Goal: Download file/media

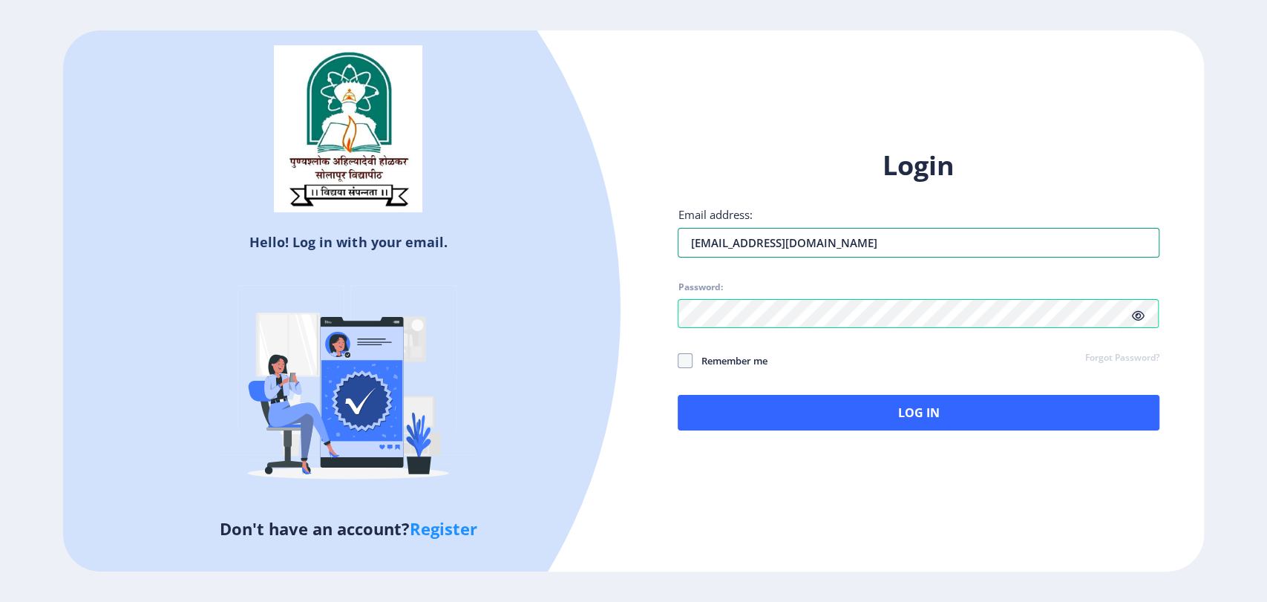
drag, startPoint x: 841, startPoint y: 240, endPoint x: 643, endPoint y: 249, distance: 198.4
click at [643, 249] on div "Login Email address: [EMAIL_ADDRESS][DOMAIN_NAME] Password: Remember me Forgot …" at bounding box center [918, 301] width 570 height 352
paste input "rohinibansode9072"
type input "[EMAIL_ADDRESS][DOMAIN_NAME]"
click at [656, 317] on div "Login Email address: [EMAIL_ADDRESS][DOMAIN_NAME] Password: Remember me Forgot …" at bounding box center [918, 301] width 570 height 352
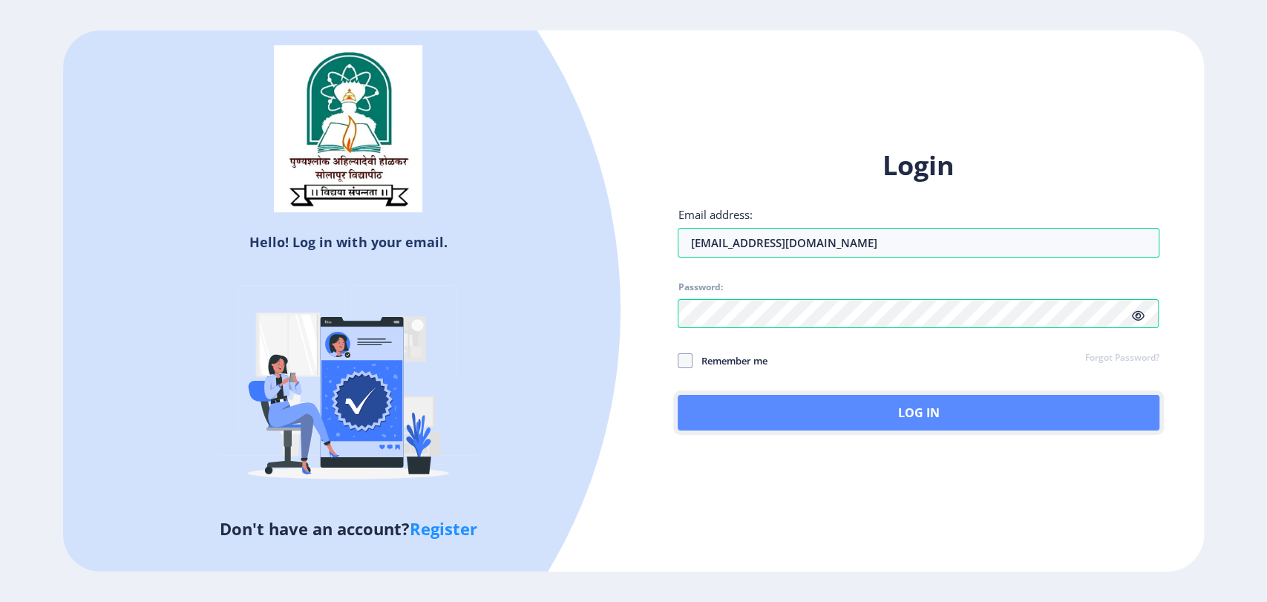
click at [948, 416] on button "Log In" at bounding box center [918, 413] width 481 height 36
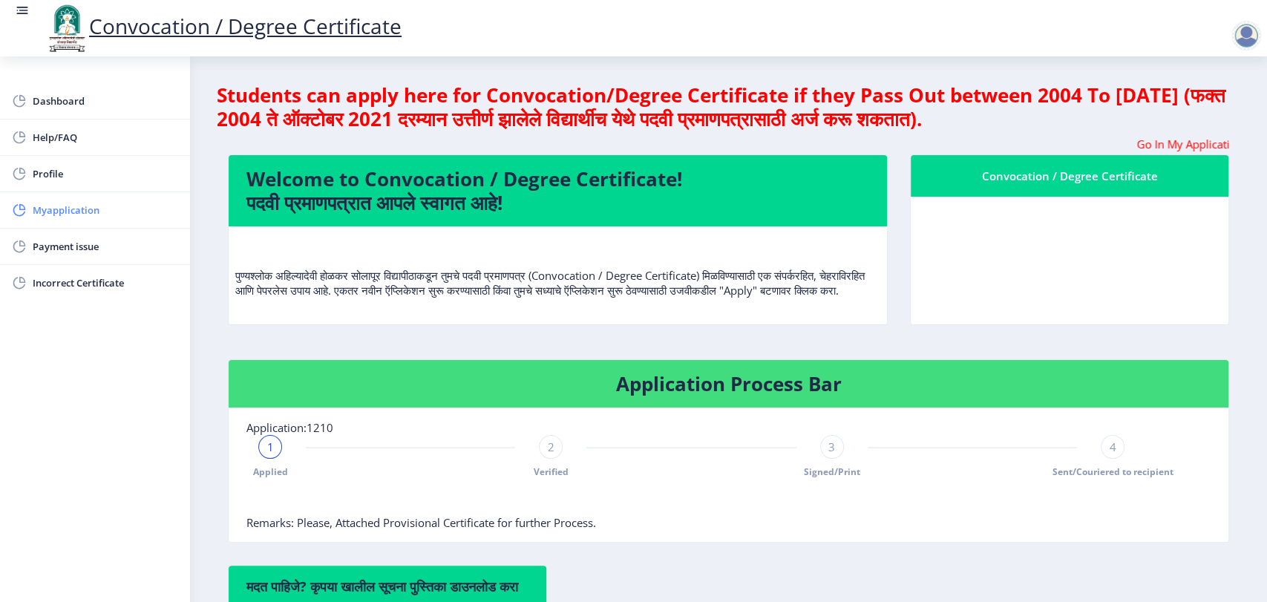
click at [68, 213] on span "Myapplication" at bounding box center [105, 210] width 145 height 18
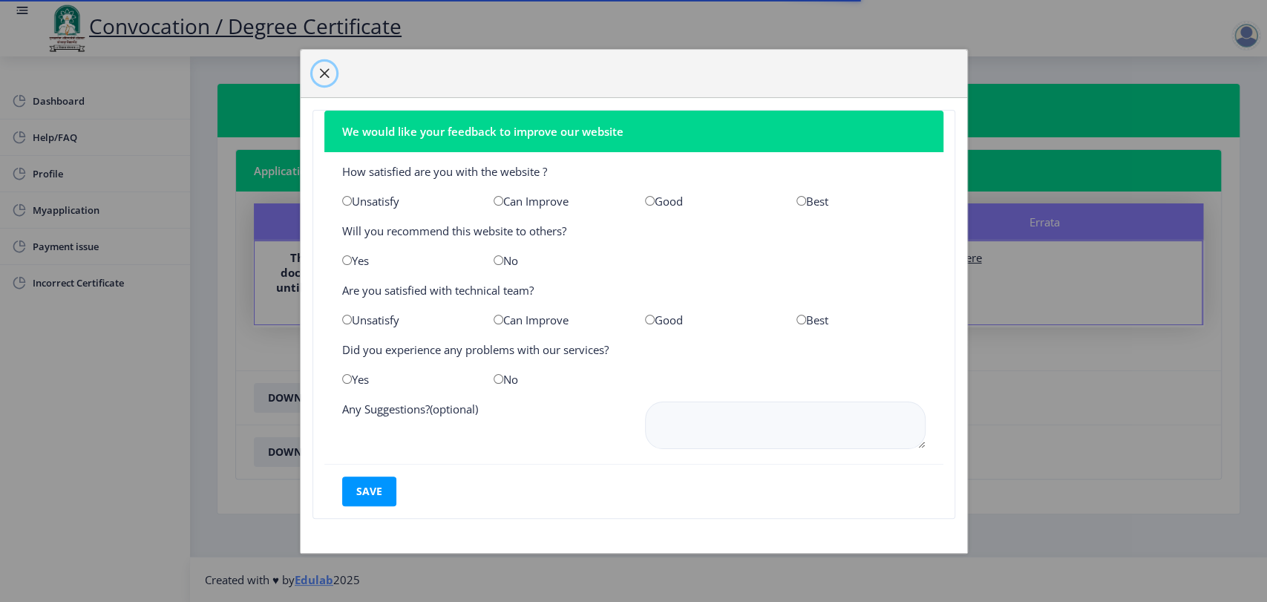
click at [320, 71] on span "button" at bounding box center [324, 74] width 12 height 12
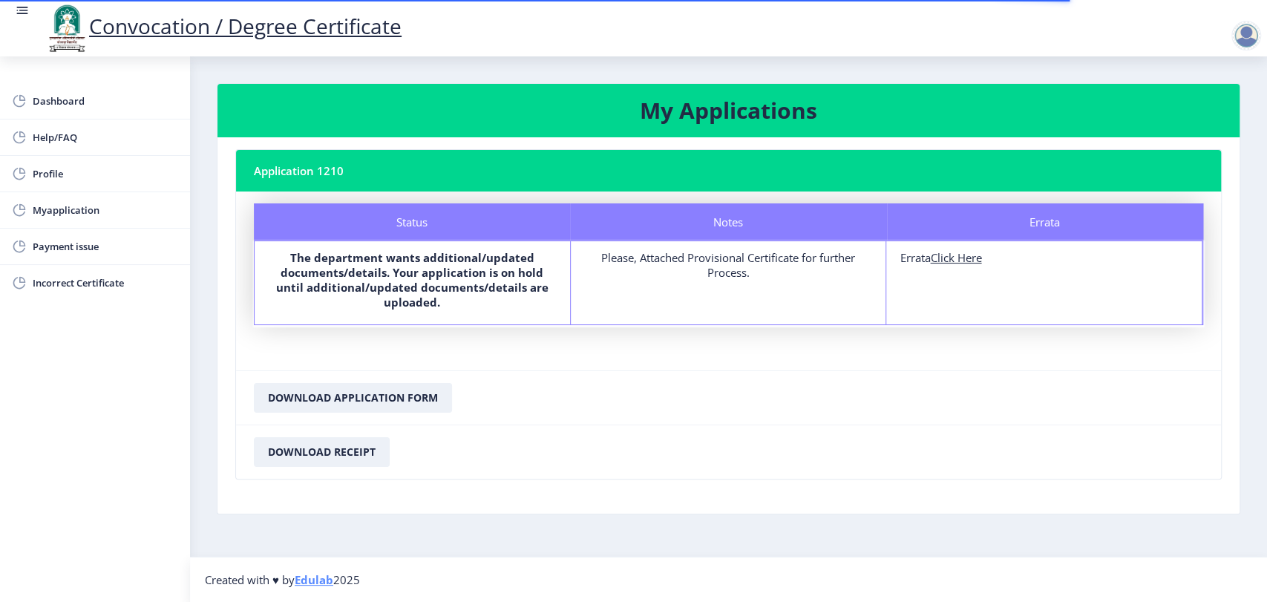
click at [954, 258] on u "Click Here" at bounding box center [955, 257] width 51 height 15
select select
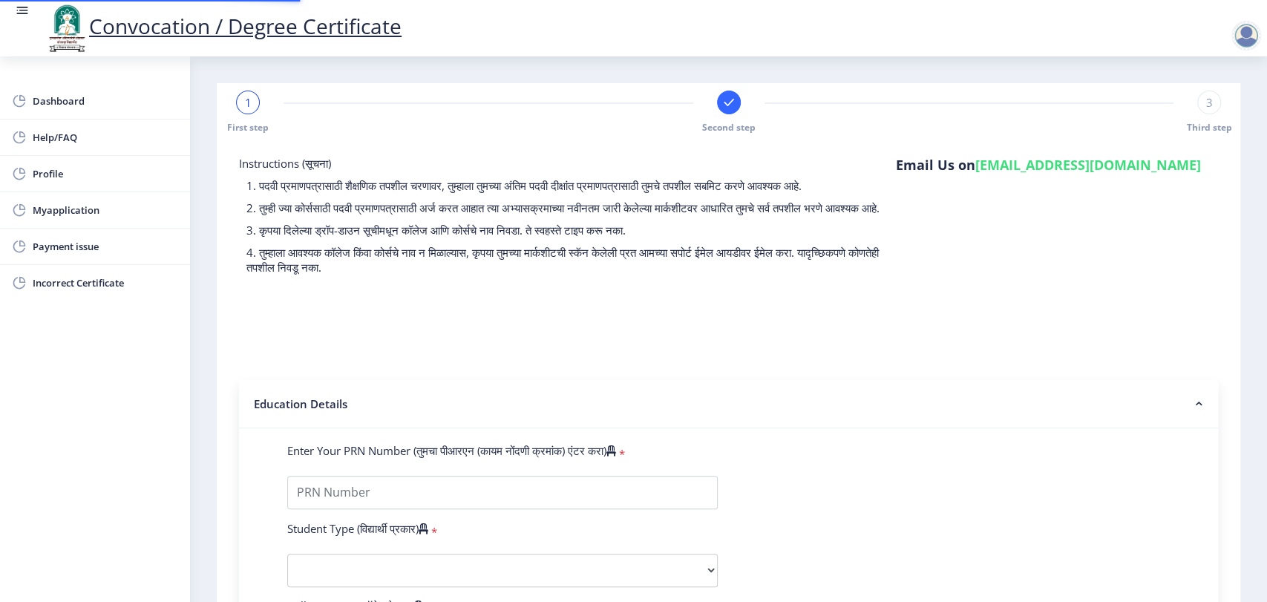
type input "0600010967"
select select "Regular"
select select "2008"
select select "November"
select select "SECOND CLASS"
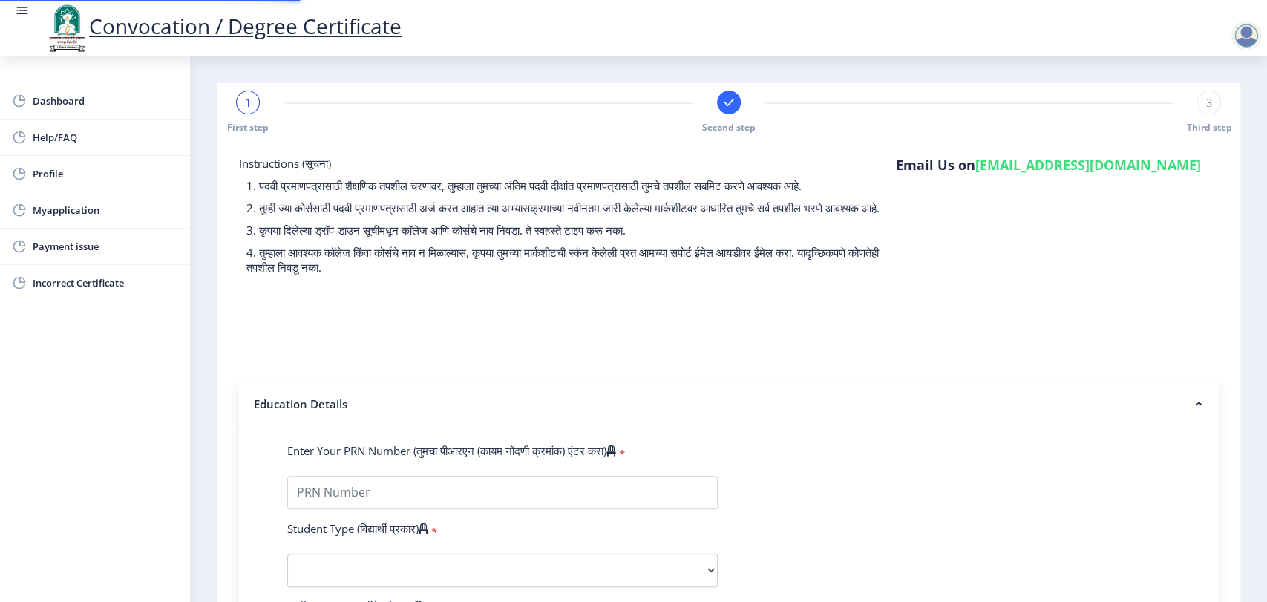
type input "10378"
type input "[PERSON_NAME]"
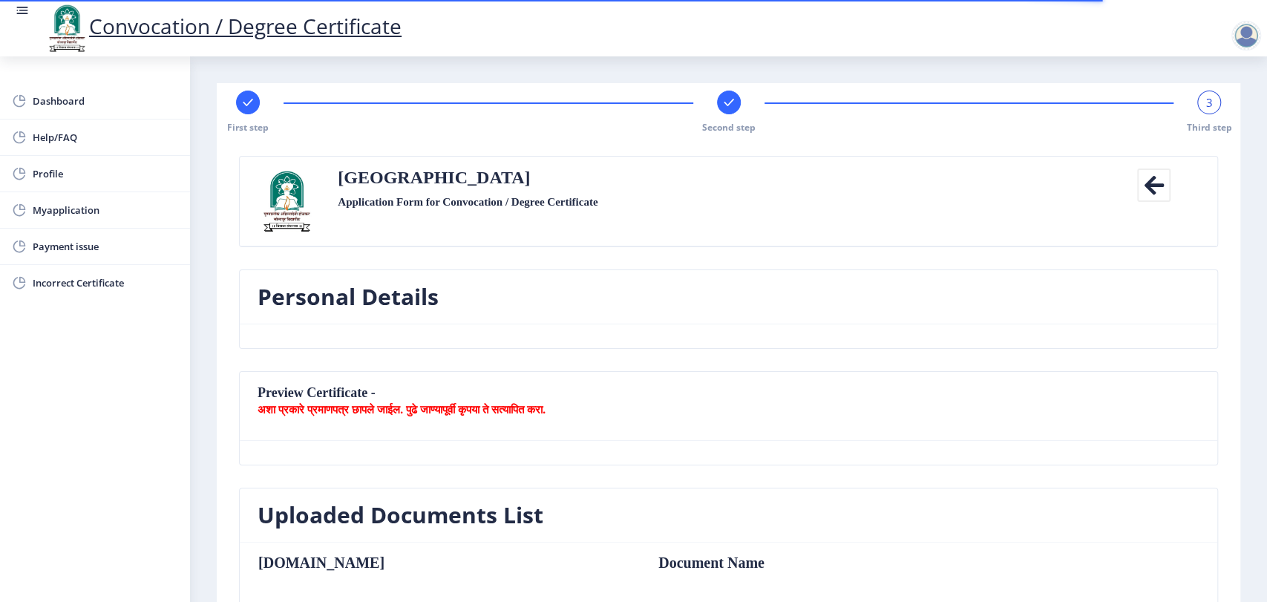
click at [730, 108] on rect at bounding box center [728, 102] width 15 height 15
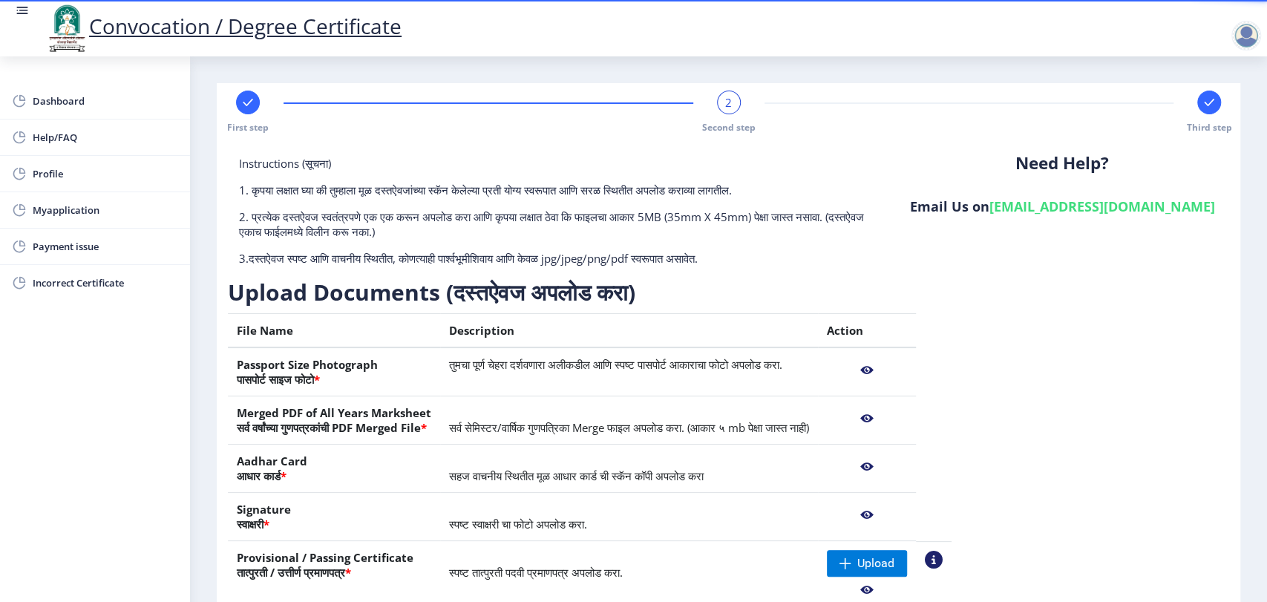
scroll to position [125, 0]
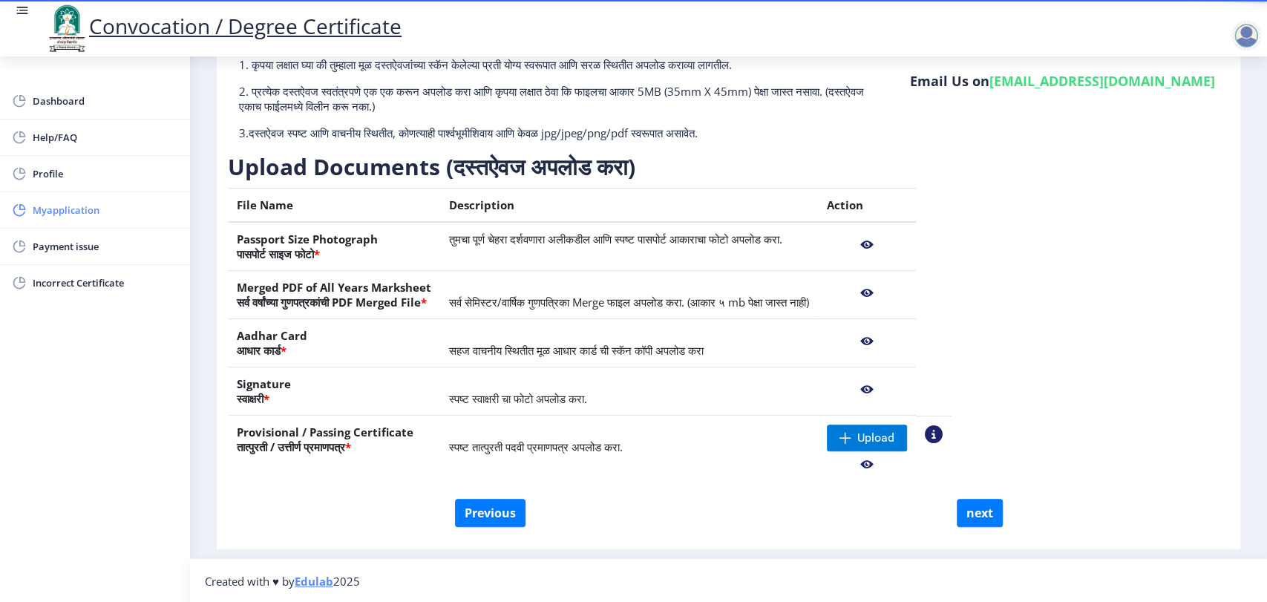
click at [71, 209] on span "Myapplication" at bounding box center [105, 210] width 145 height 18
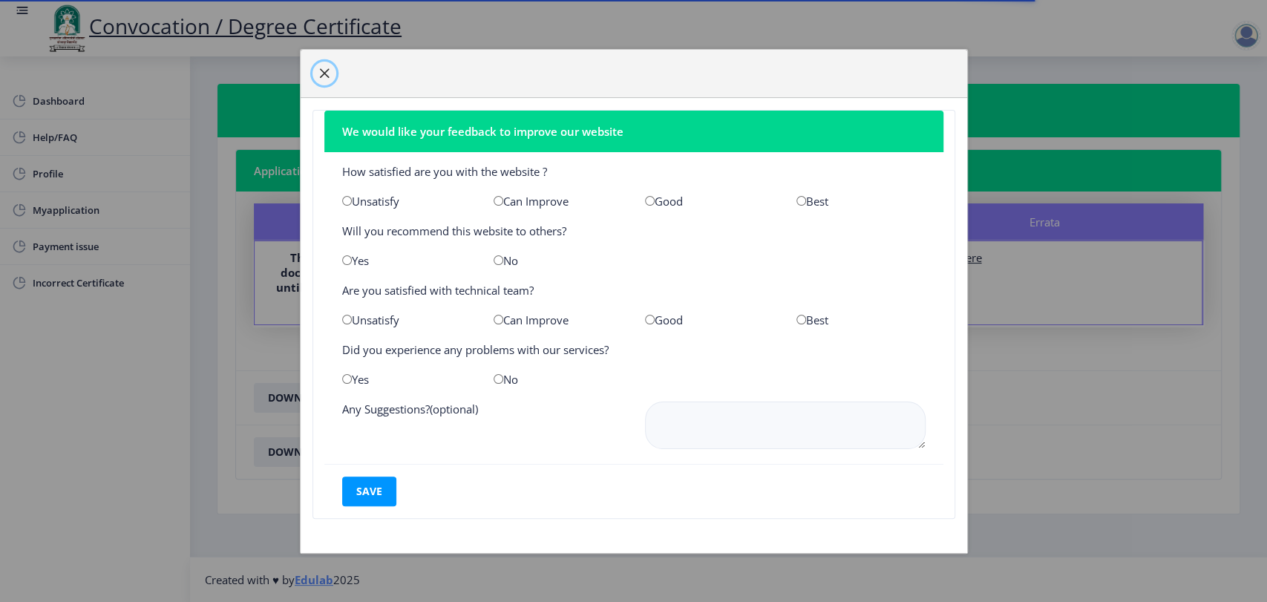
click at [316, 82] on button "button" at bounding box center [324, 74] width 24 height 24
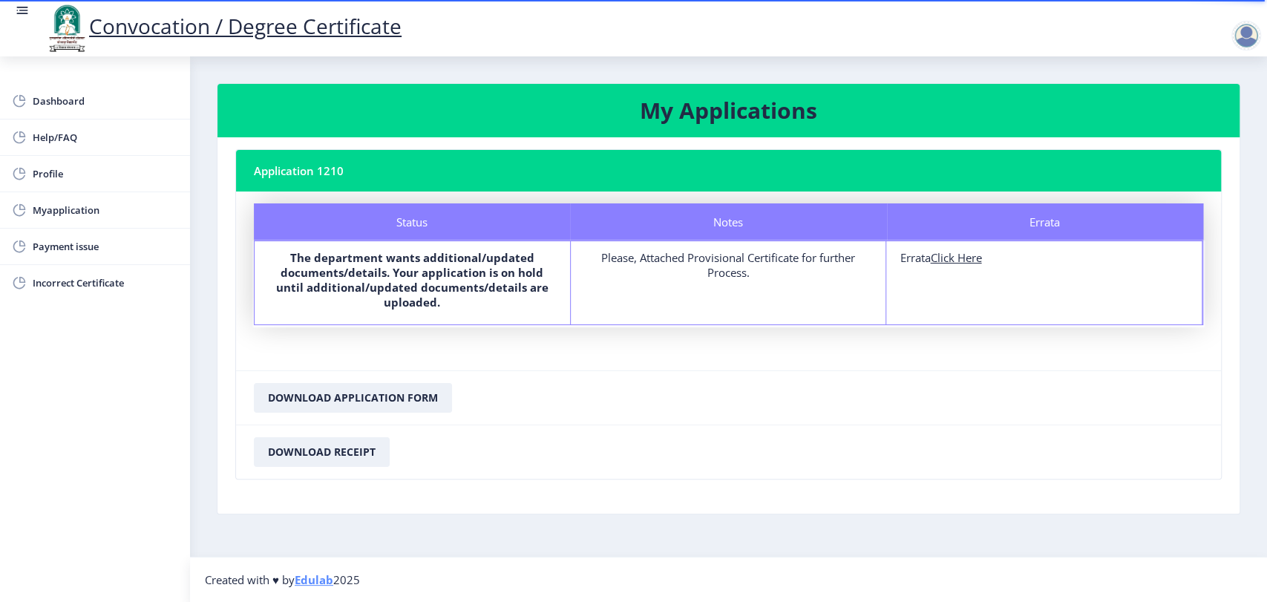
click at [961, 255] on u "Click Here" at bounding box center [955, 257] width 51 height 15
select select "Regular"
select select "2008"
select select "November"
select select "SECOND CLASS"
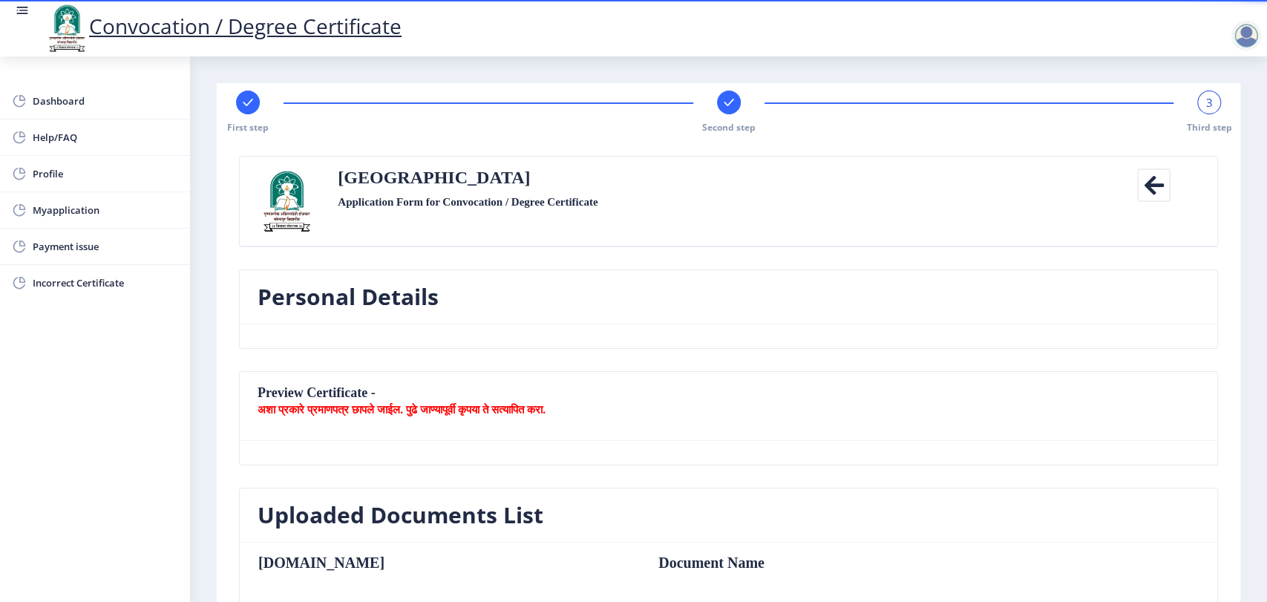
click at [730, 103] on rect at bounding box center [728, 102] width 15 height 15
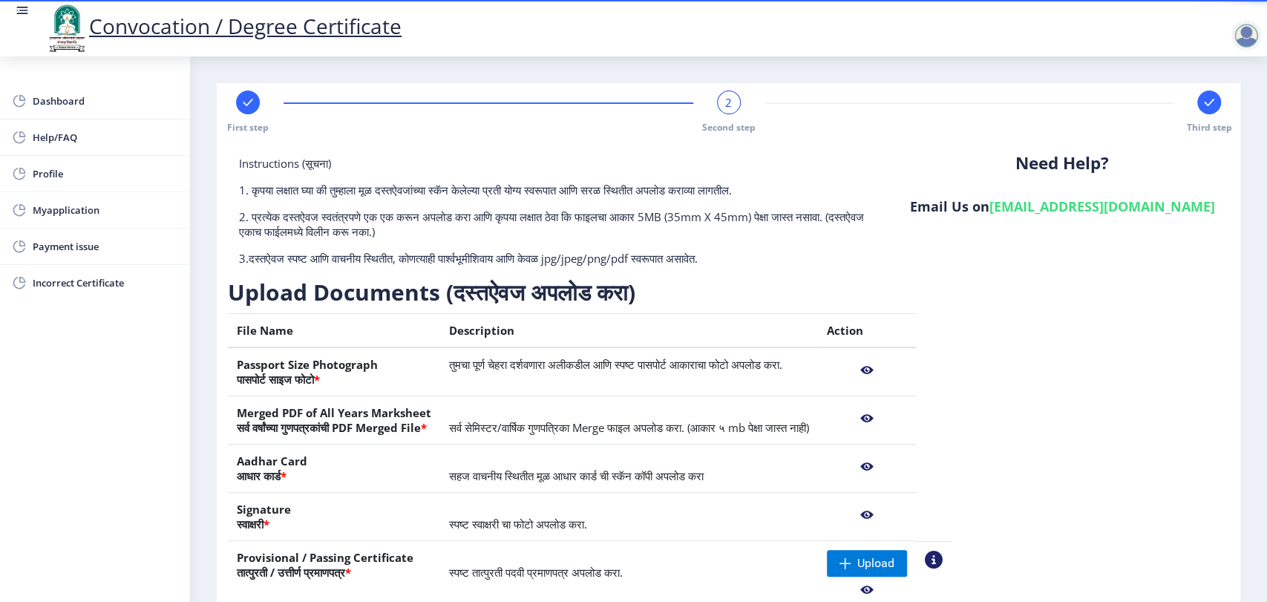
click at [245, 102] on rect at bounding box center [247, 102] width 15 height 15
select select "Regular"
select select "2008"
select select "November"
select select "SECOND CLASS"
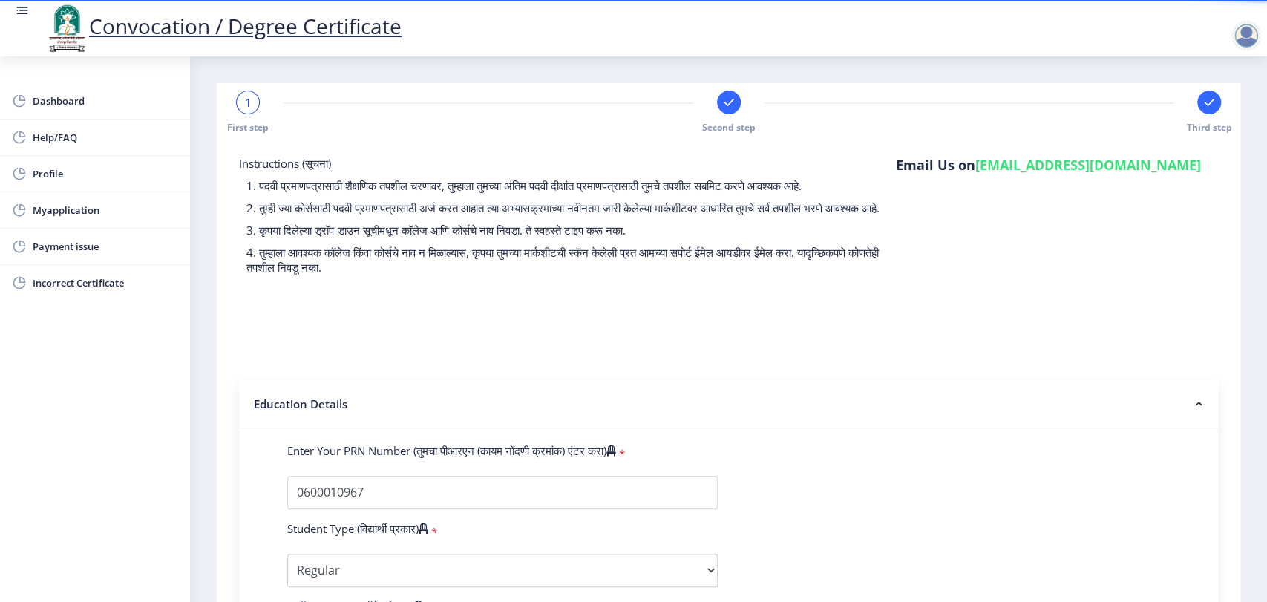
click at [732, 102] on rect at bounding box center [728, 102] width 15 height 15
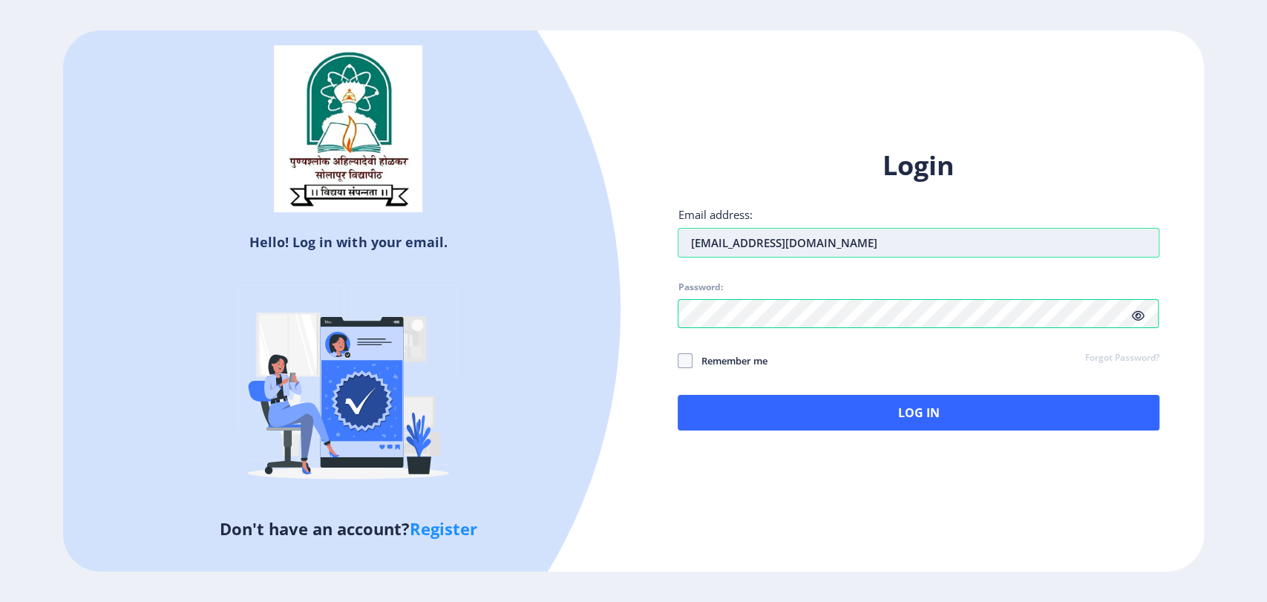
drag, startPoint x: 855, startPoint y: 239, endPoint x: 687, endPoint y: 242, distance: 167.8
click at [687, 242] on input "[EMAIL_ADDRESS][DOMAIN_NAME]" at bounding box center [918, 243] width 481 height 30
type input "[EMAIL_ADDRESS][DOMAIN_NAME]"
click at [663, 313] on div "Login Email address: [EMAIL_ADDRESS][DOMAIN_NAME] Password: Remember me Forgot …" at bounding box center [918, 301] width 570 height 352
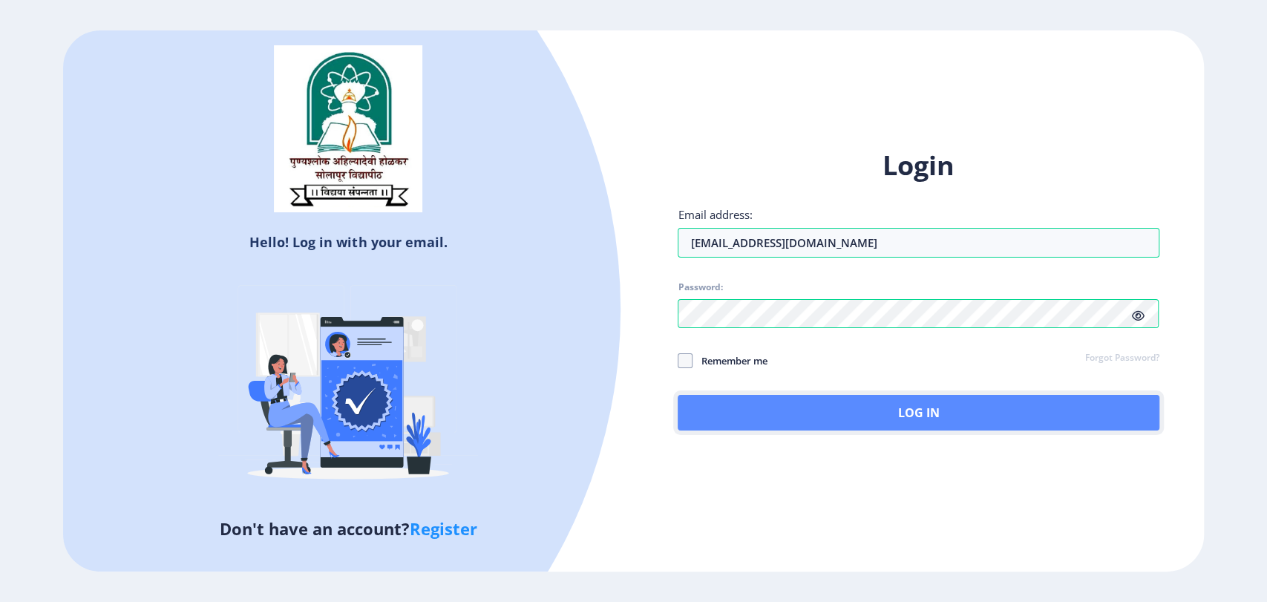
click at [882, 420] on button "Log In" at bounding box center [918, 413] width 481 height 36
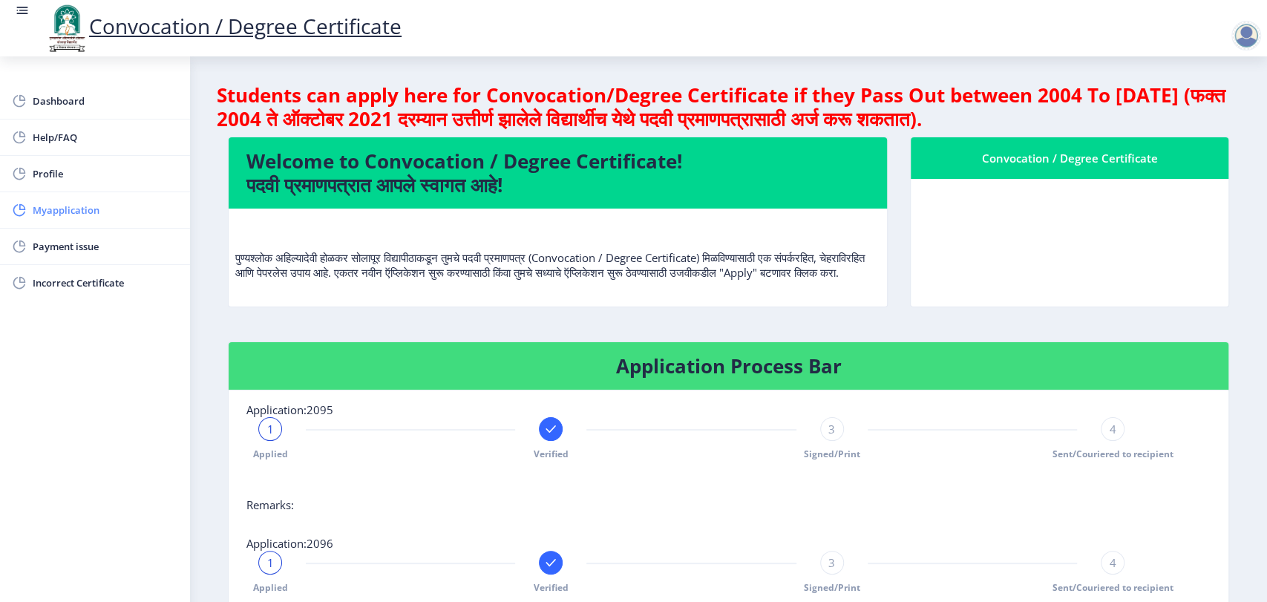
click at [97, 208] on span "Myapplication" at bounding box center [105, 210] width 145 height 18
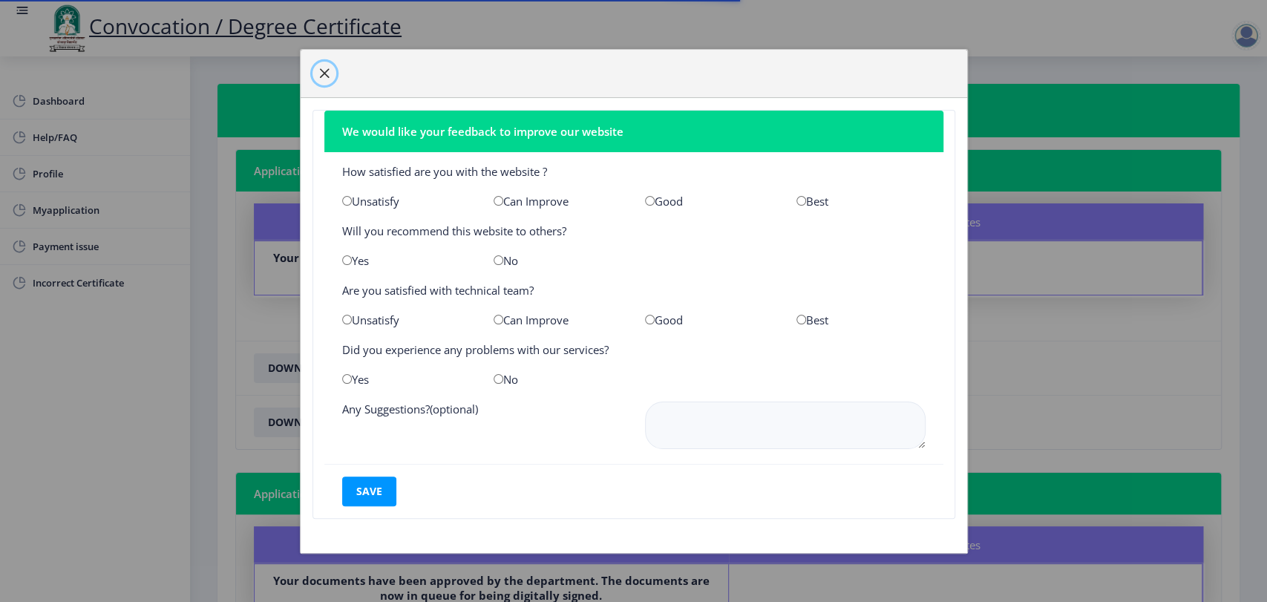
click at [327, 70] on span "button" at bounding box center [324, 74] width 12 height 12
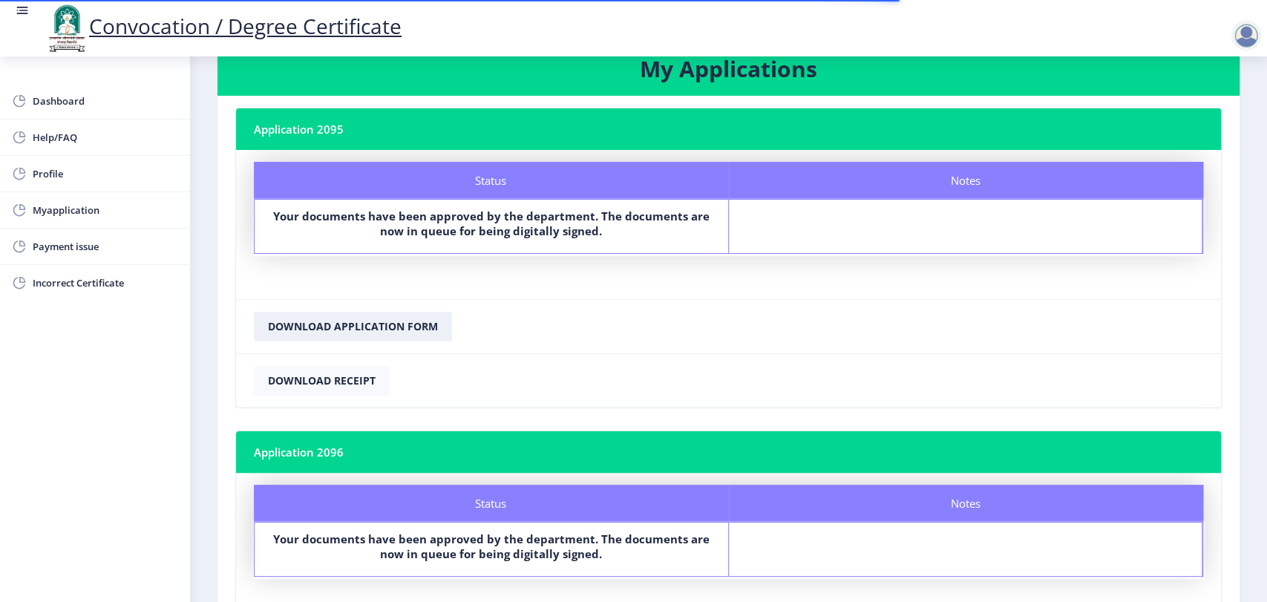
scroll to position [82, 0]
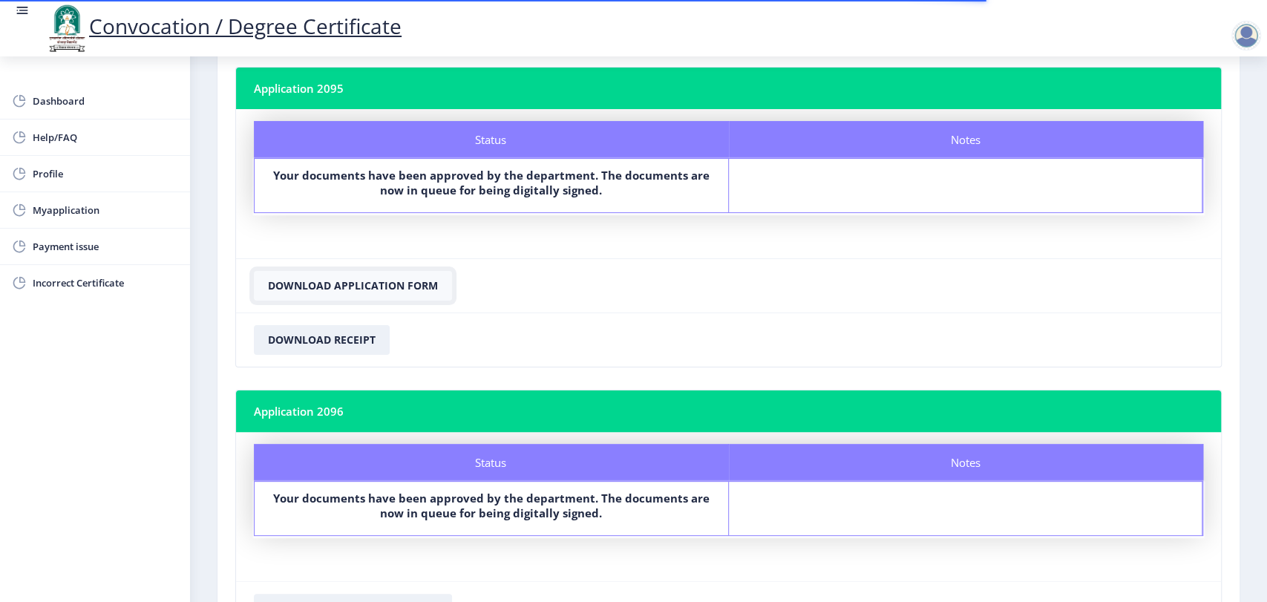
click at [398, 284] on button "Download Application Form" at bounding box center [353, 286] width 198 height 30
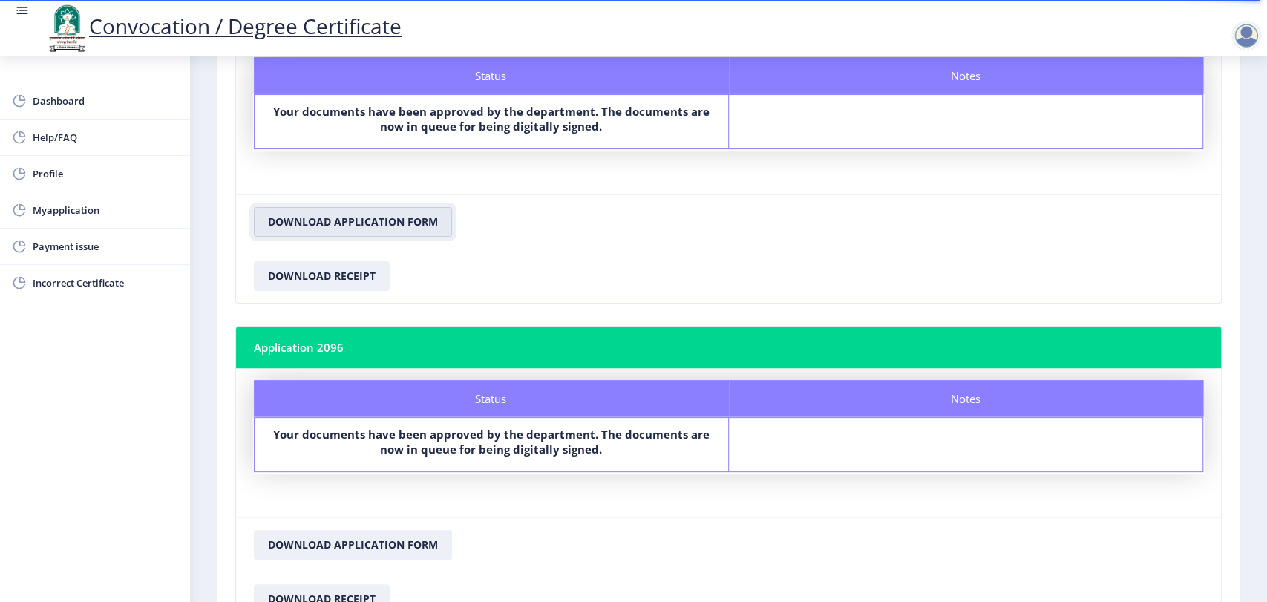
scroll to position [165, 0]
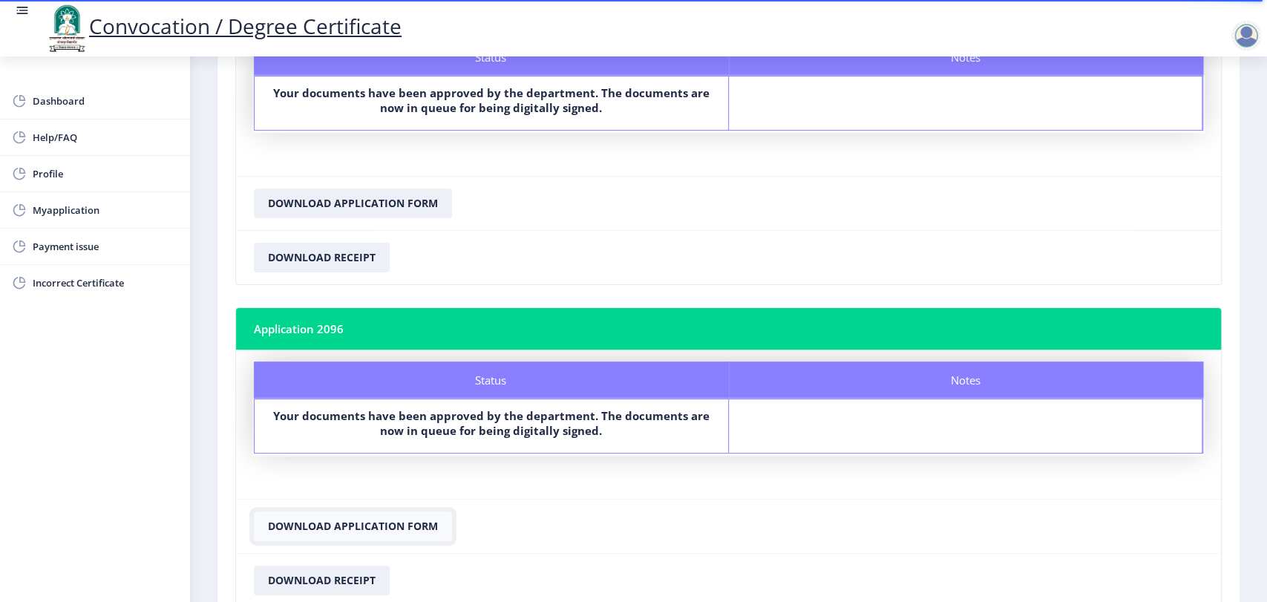
click at [410, 524] on button "Download Application Form" at bounding box center [353, 526] width 198 height 30
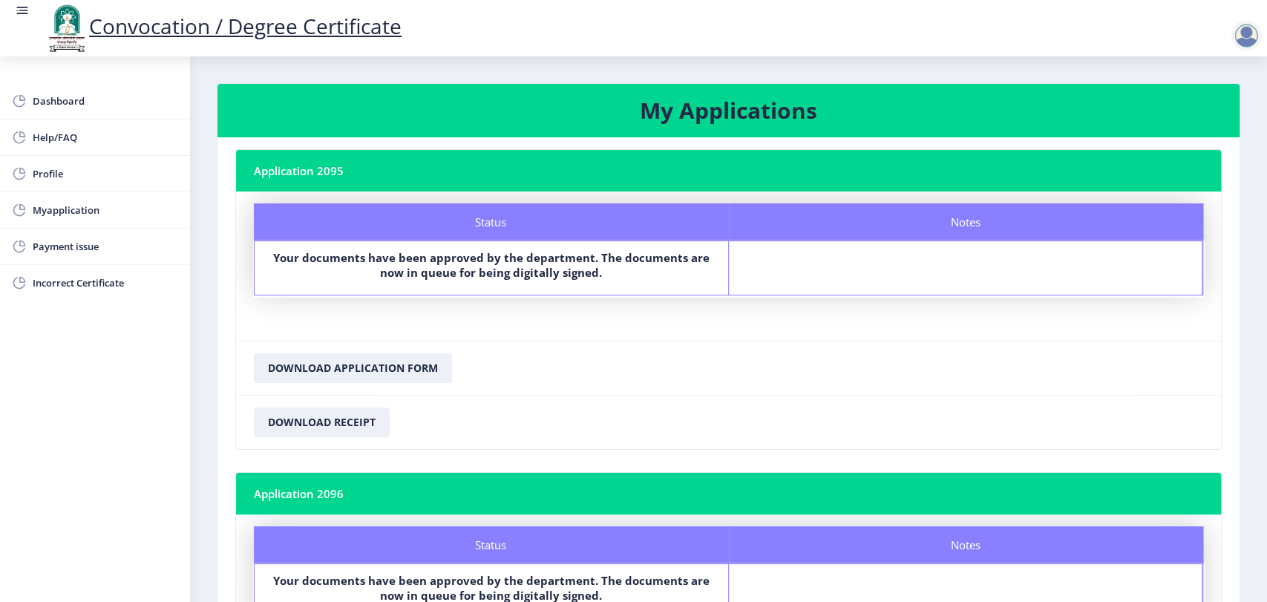
scroll to position [0, 0]
click at [77, 168] on span "Profile" at bounding box center [105, 174] width 145 height 18
select select
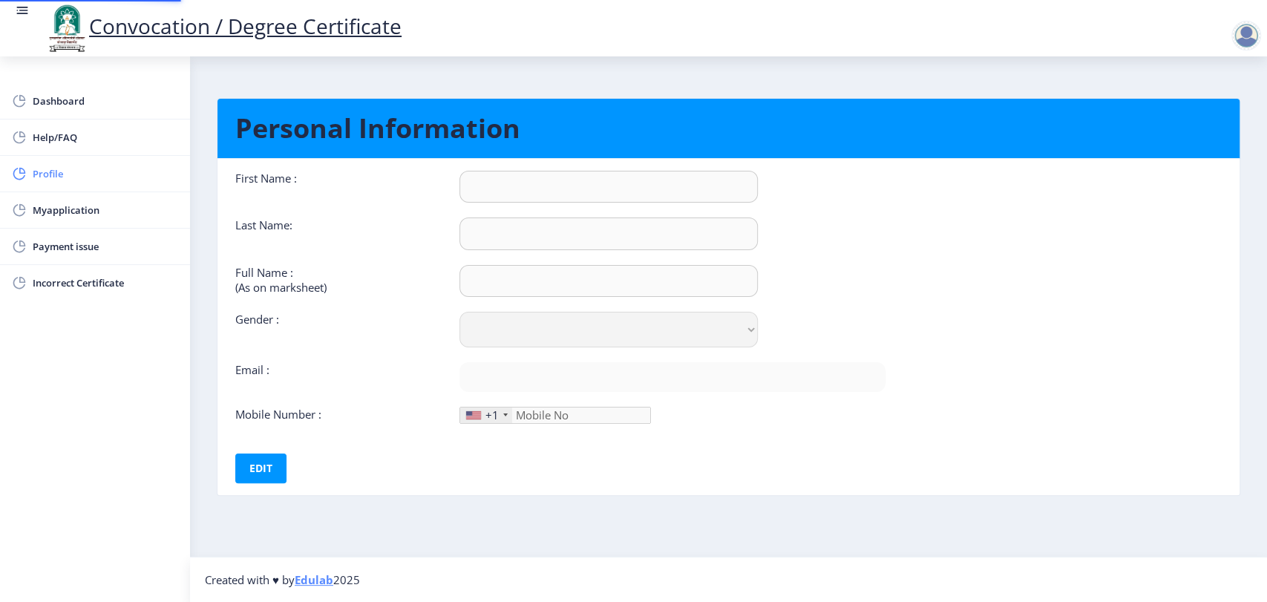
type input "[PERSON_NAME]"
type input "RATHOD"
type input "RATHOD [PERSON_NAME]"
select select "[DEMOGRAPHIC_DATA]"
type input "[EMAIL_ADDRESS][DOMAIN_NAME]"
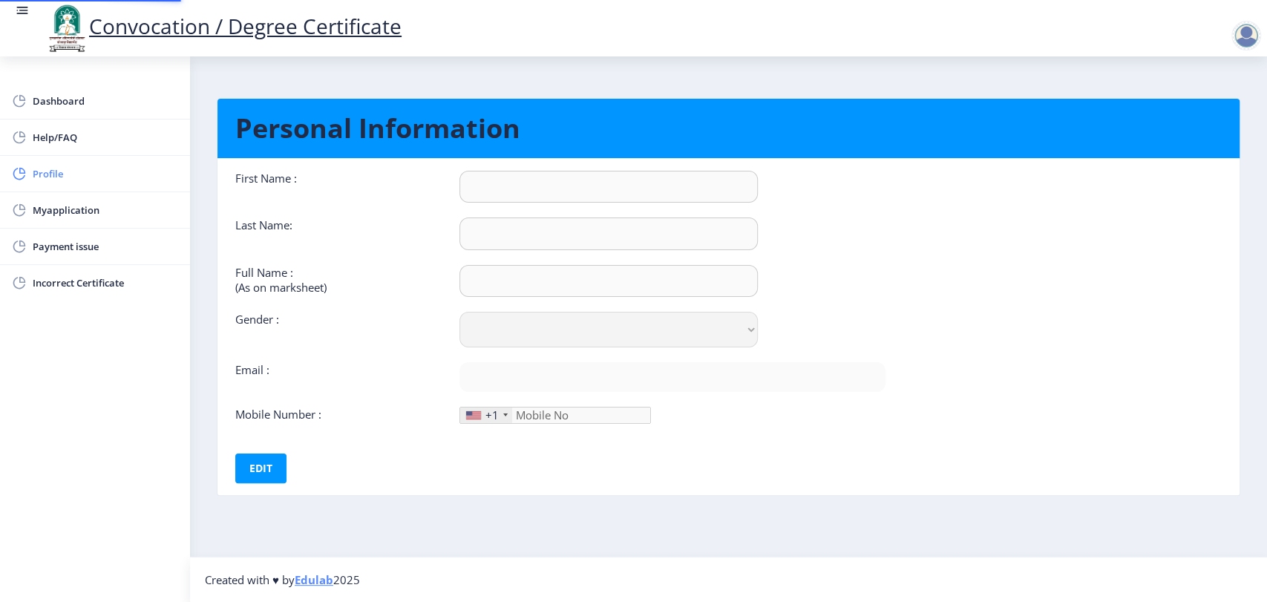
type input "9545869710"
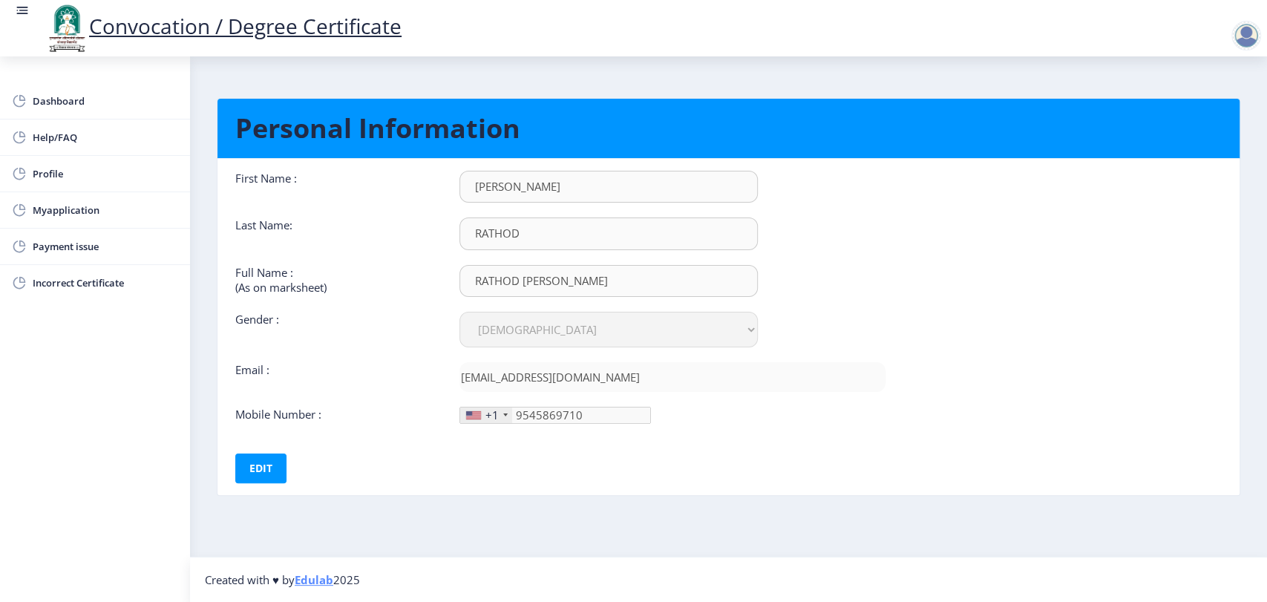
click at [454, 374] on div "[EMAIL_ADDRESS][DOMAIN_NAME]" at bounding box center [672, 377] width 448 height 30
click at [1247, 40] on div at bounding box center [1246, 36] width 30 height 30
click at [1217, 114] on span "Log out" at bounding box center [1207, 116] width 95 height 18
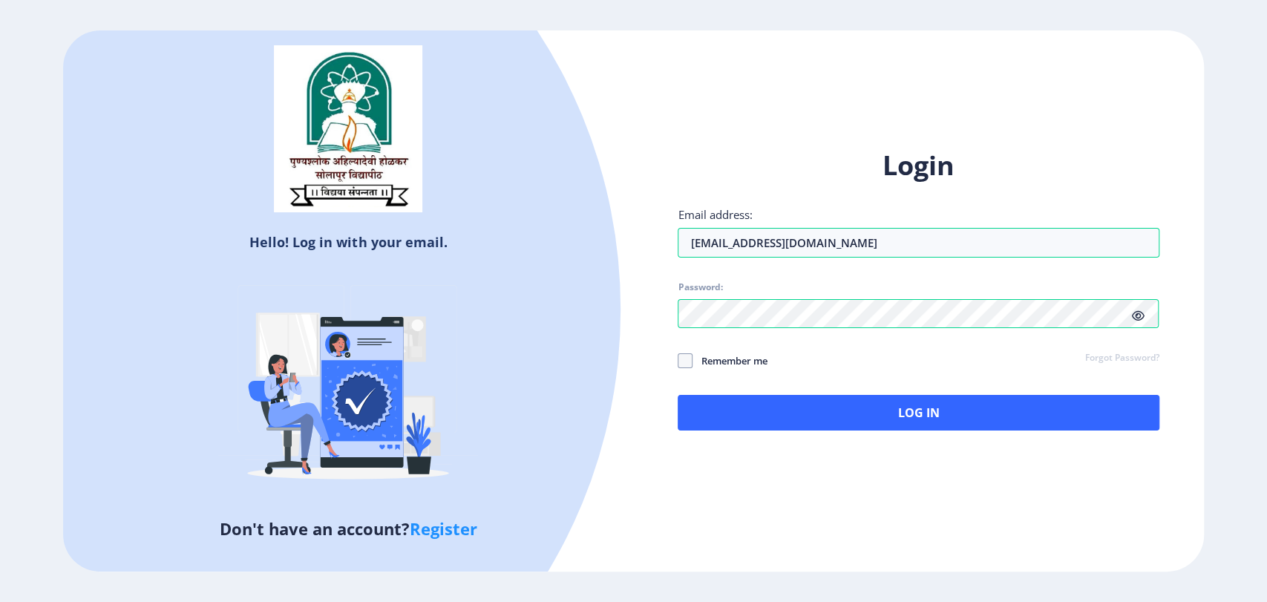
click at [750, 94] on div "Hello! Log in with your email. Don't have an account? Register Login Email addr…" at bounding box center [633, 301] width 1140 height 542
